Goal: Connect with others: Connect with others

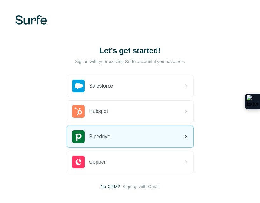
click at [108, 136] on span "Pipedrive" at bounding box center [99, 137] width 21 height 8
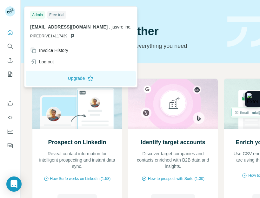
click at [13, 12] on rect at bounding box center [10, 11] width 10 height 10
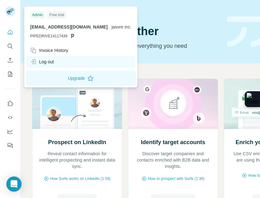
click at [50, 61] on div "Log out" at bounding box center [42, 62] width 24 height 6
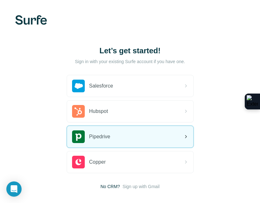
click at [96, 135] on span "Pipedrive" at bounding box center [99, 137] width 21 height 8
